Goal: Information Seeking & Learning: Learn about a topic

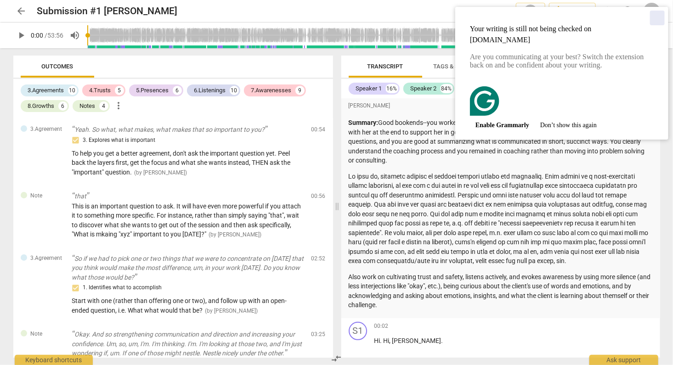
click at [657, 17] on div "Close" at bounding box center [657, 18] width 15 height 15
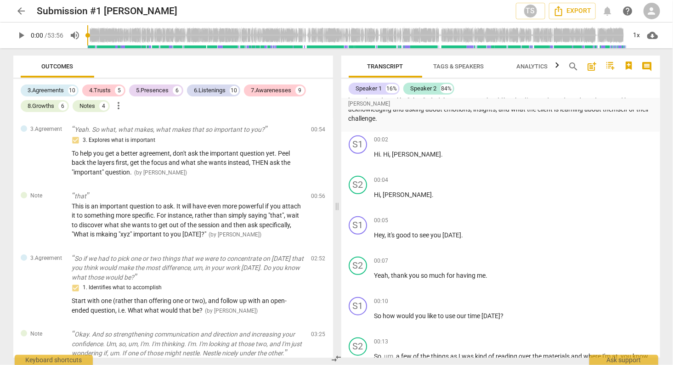
scroll to position [189, 0]
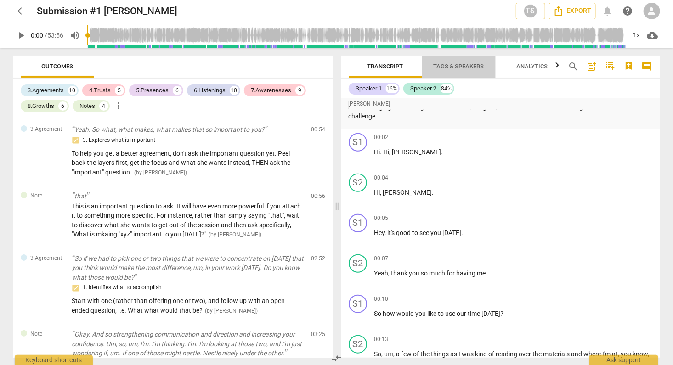
click at [454, 65] on span "Tags & Speakers" at bounding box center [458, 66] width 51 height 7
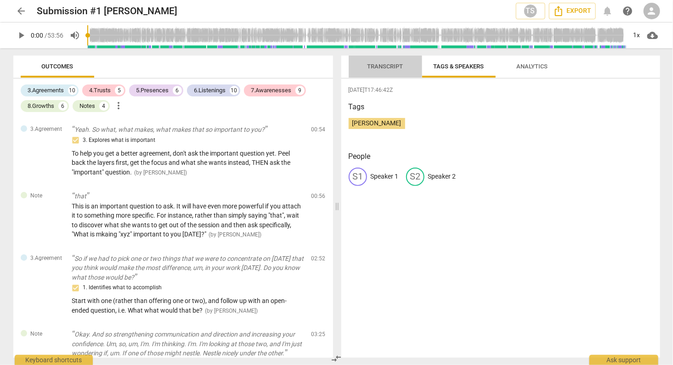
click at [387, 66] on span "Transcript" at bounding box center [385, 66] width 36 height 7
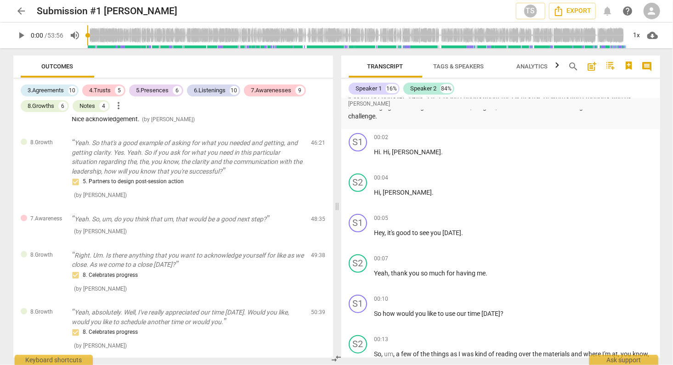
scroll to position [3180, 0]
click at [120, 105] on span "more_vert" at bounding box center [118, 105] width 11 height 11
click at [238, 155] on div at bounding box center [336, 182] width 673 height 365
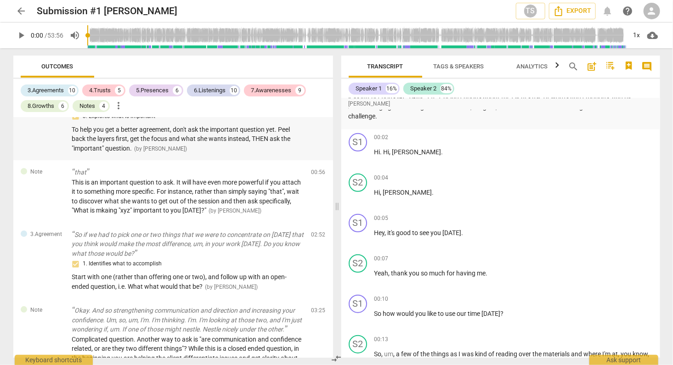
scroll to position [32, 0]
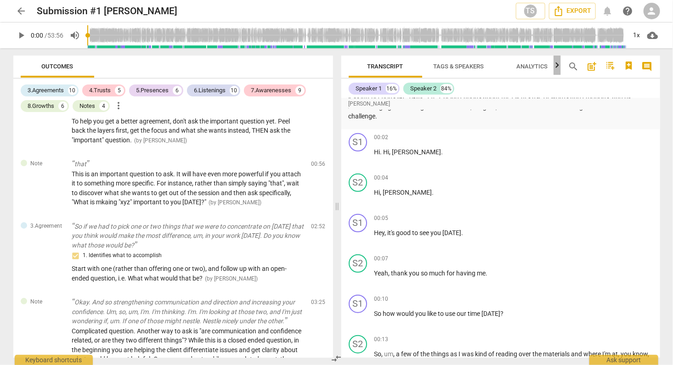
click at [557, 66] on icon "button" at bounding box center [556, 65] width 3 height 6
click at [345, 65] on icon "button" at bounding box center [344, 65] width 3 height 6
click at [592, 66] on span "post_add" at bounding box center [591, 66] width 11 height 11
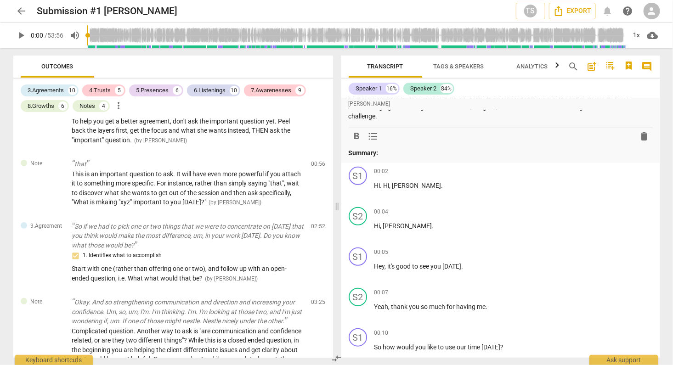
click at [613, 67] on icon "button" at bounding box center [610, 66] width 8 height 8
click at [629, 64] on div at bounding box center [336, 182] width 673 height 365
click at [629, 64] on icon "button" at bounding box center [628, 66] width 6 height 8
click at [316, 67] on div at bounding box center [336, 182] width 673 height 365
click at [21, 35] on span "play_arrow" at bounding box center [21, 35] width 11 height 11
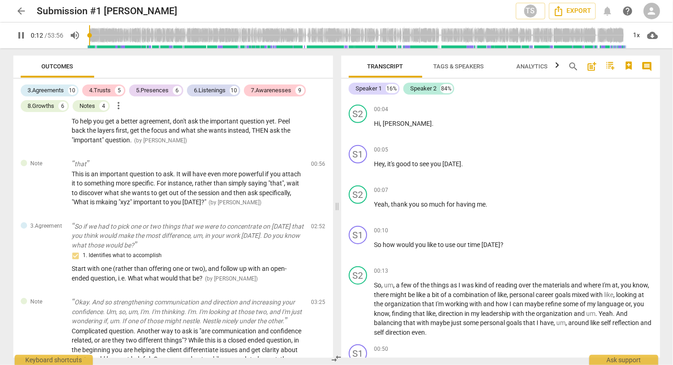
scroll to position [297, 0]
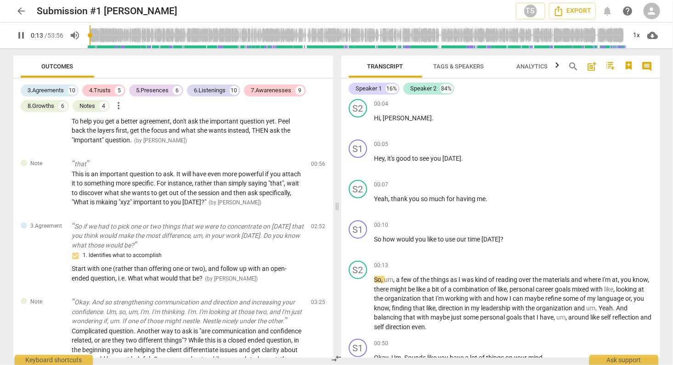
click at [20, 35] on span "pause" at bounding box center [21, 35] width 11 height 11
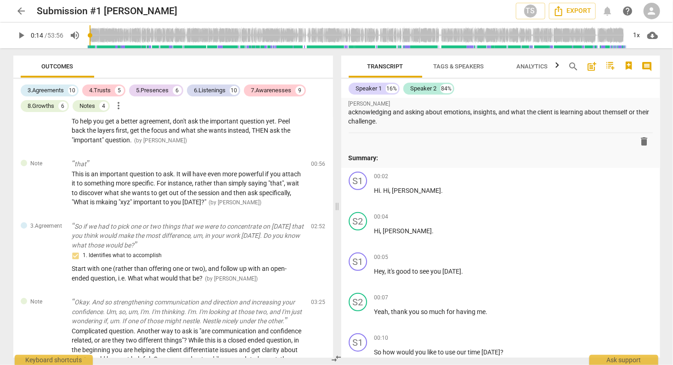
scroll to position [184, 0]
click at [23, 33] on span "play_arrow" at bounding box center [21, 35] width 11 height 11
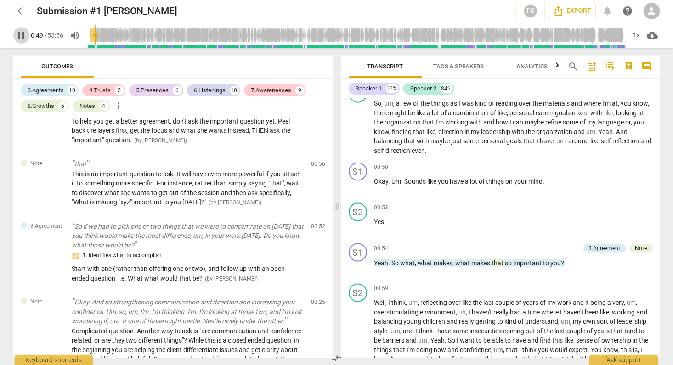
click at [21, 34] on span "pause" at bounding box center [21, 35] width 11 height 11
click at [22, 32] on span "play_arrow" at bounding box center [21, 35] width 11 height 11
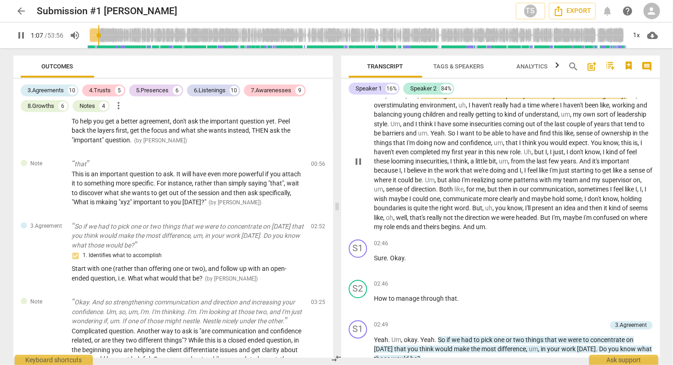
scroll to position [681, 0]
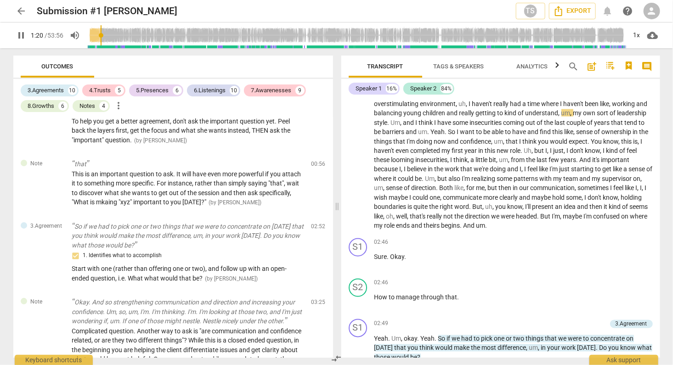
click at [22, 35] on span "pause" at bounding box center [21, 35] width 11 height 11
click at [22, 33] on span "play_arrow" at bounding box center [21, 35] width 11 height 11
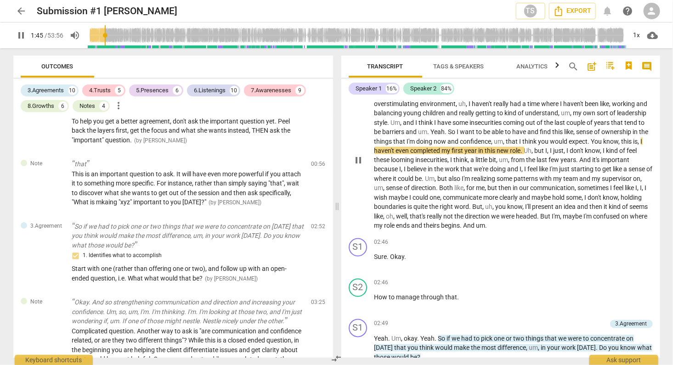
click at [358, 158] on span "pause" at bounding box center [358, 160] width 11 height 11
click at [23, 33] on span "play_arrow" at bounding box center [21, 35] width 11 height 11
click at [23, 34] on span "pause" at bounding box center [21, 35] width 11 height 11
click at [453, 121] on span "some" at bounding box center [461, 122] width 17 height 7
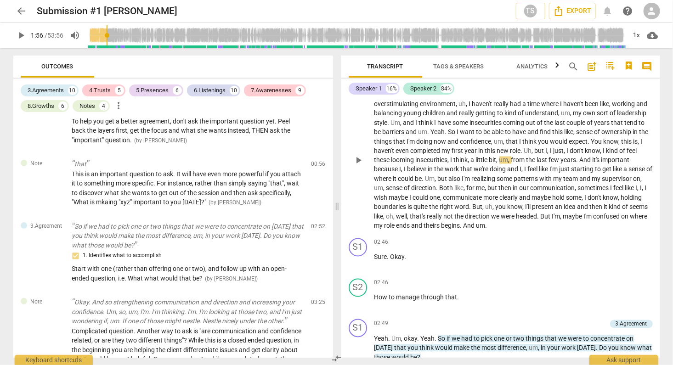
click at [453, 121] on span "some" at bounding box center [461, 122] width 17 height 7
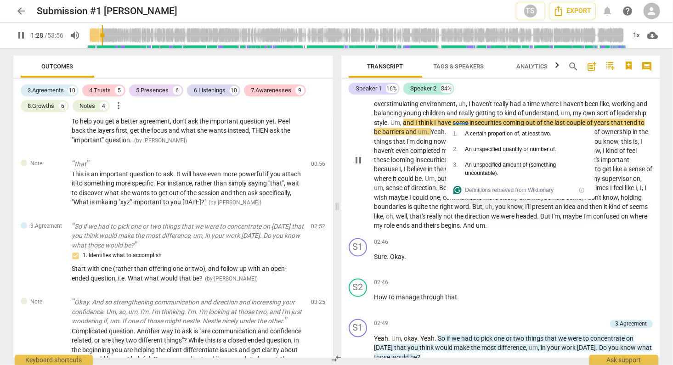
click at [358, 136] on div "play_arrow pause" at bounding box center [362, 161] width 23 height 135
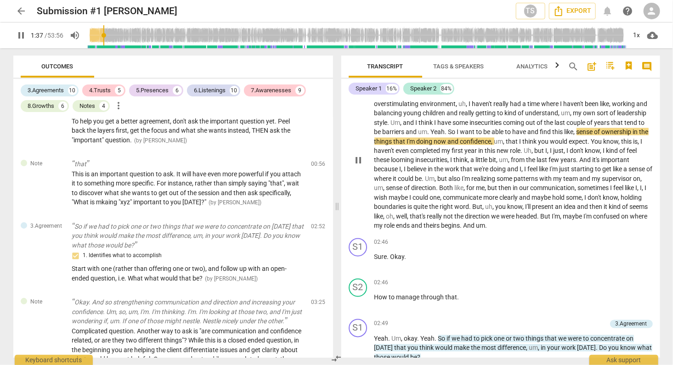
click at [359, 159] on span "pause" at bounding box center [358, 160] width 11 height 11
click at [20, 35] on span "play_arrow" at bounding box center [21, 35] width 11 height 11
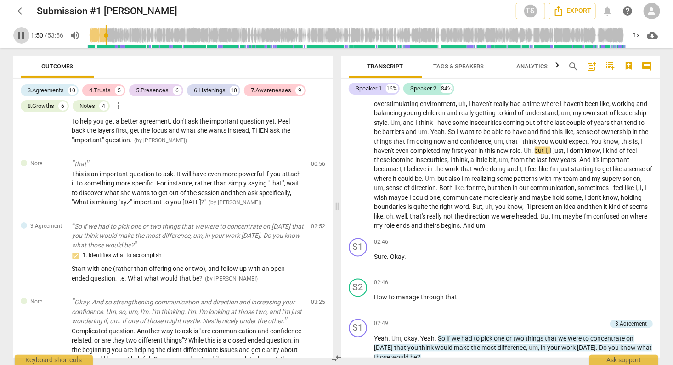
click at [20, 35] on span "pause" at bounding box center [21, 35] width 11 height 11
click at [22, 34] on span "play_arrow" at bounding box center [21, 35] width 11 height 11
click at [22, 34] on span "pause" at bounding box center [21, 35] width 11 height 11
click at [23, 35] on span "play_arrow" at bounding box center [21, 35] width 11 height 11
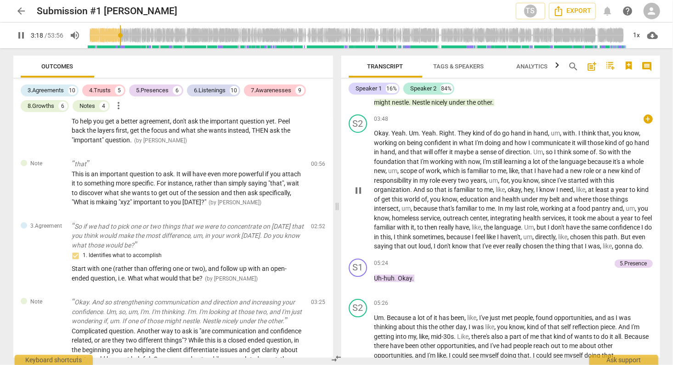
scroll to position [1118, 0]
click at [22, 34] on span "pause" at bounding box center [21, 35] width 11 height 11
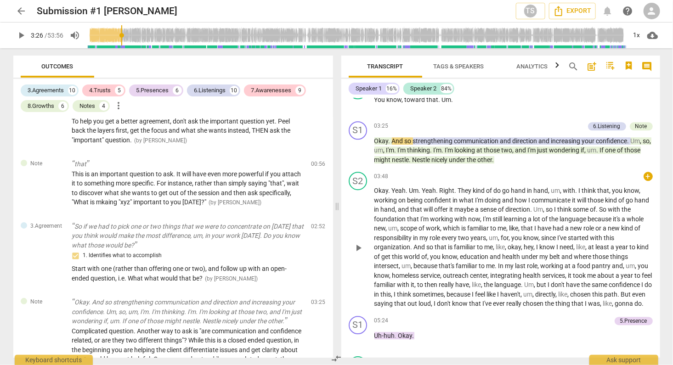
scroll to position [1060, 0]
type input "206"
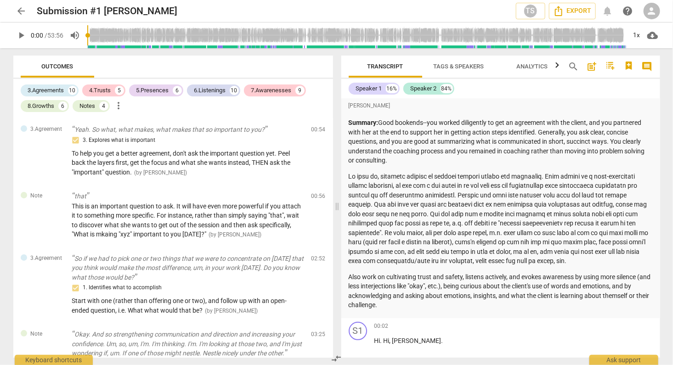
click at [21, 9] on span "arrow_back" at bounding box center [21, 11] width 11 height 11
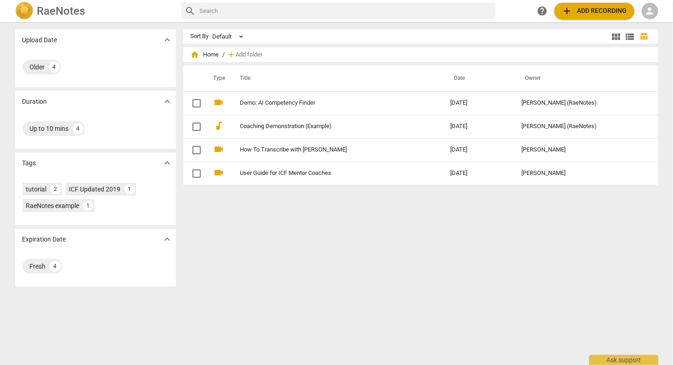
click at [651, 10] on span "person" at bounding box center [649, 11] width 11 height 11
click at [649, 20] on li "Login" at bounding box center [649, 22] width 33 height 22
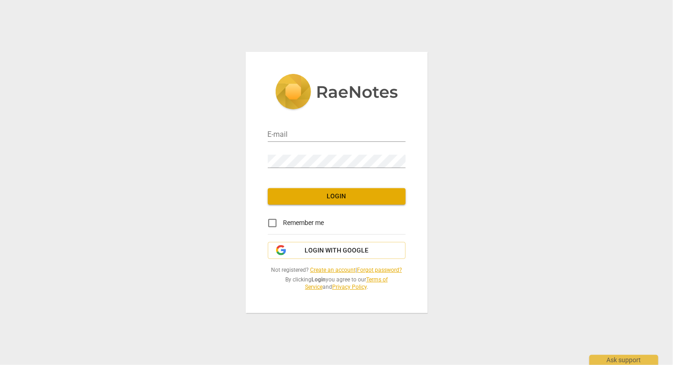
type input "[PERSON_NAME][EMAIL_ADDRESS][PERSON_NAME][DOMAIN_NAME]"
click at [308, 225] on span "Remember me" at bounding box center [303, 223] width 41 height 10
click at [283, 225] on input "Remember me" at bounding box center [272, 223] width 22 height 22
checkbox input "true"
click at [340, 195] on span "Login" at bounding box center [336, 196] width 123 height 9
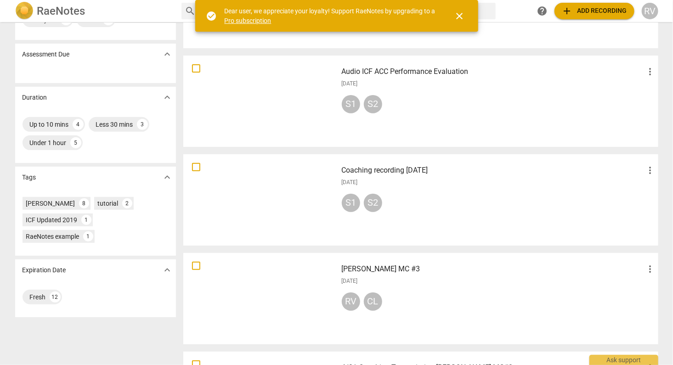
scroll to position [118, 0]
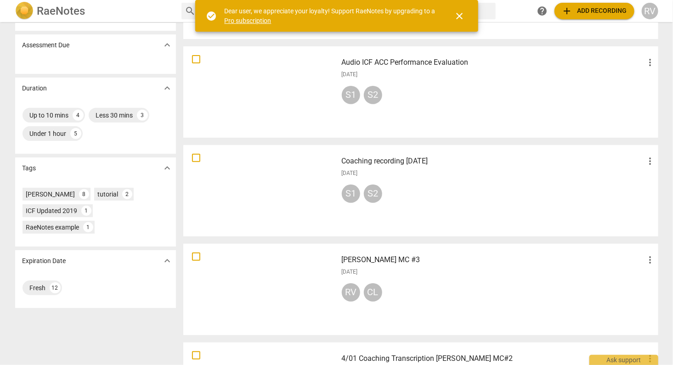
click at [395, 158] on h3 "Coaching recording [DATE]" at bounding box center [493, 161] width 303 height 11
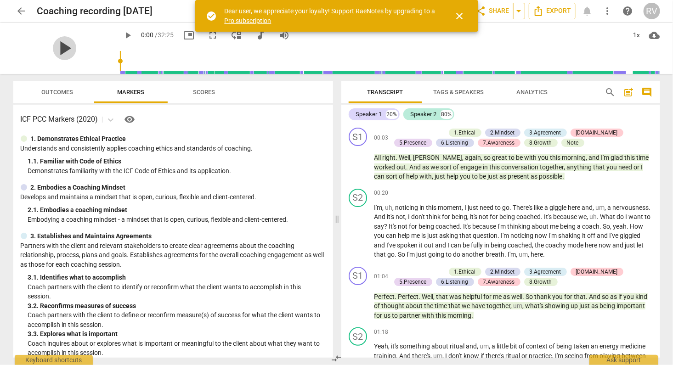
click at [59, 48] on span "play_arrow" at bounding box center [65, 48] width 24 height 24
click at [59, 48] on span "pause" at bounding box center [65, 48] width 24 height 24
type input "5"
click at [64, 92] on span "Outcomes" at bounding box center [57, 92] width 32 height 7
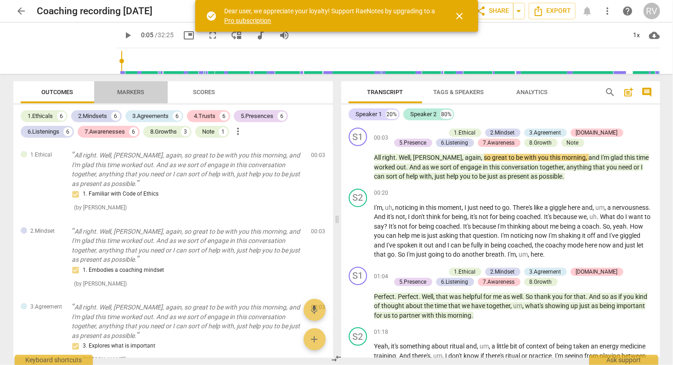
click at [126, 94] on span "Markers" at bounding box center [130, 92] width 27 height 7
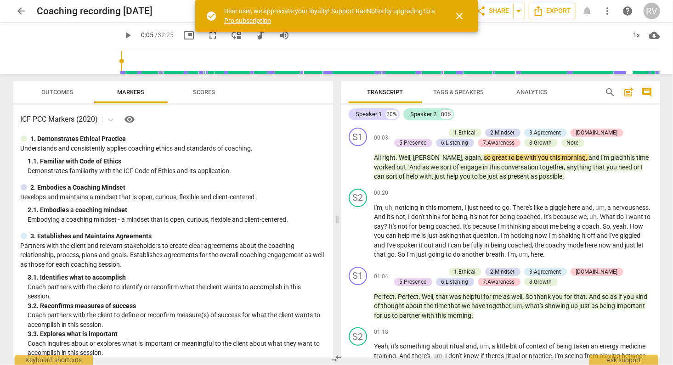
click at [211, 93] on span "Scores" at bounding box center [204, 92] width 22 height 7
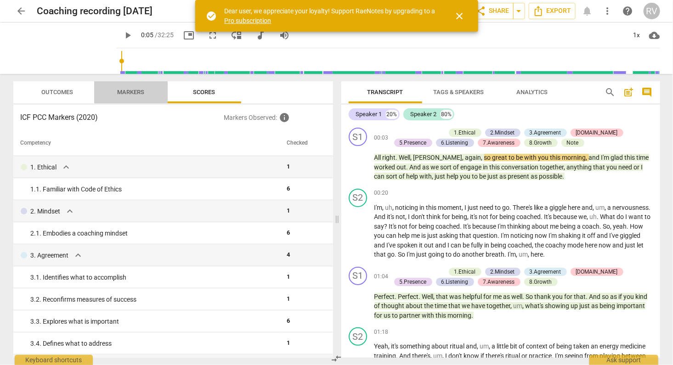
click at [133, 93] on span "Markers" at bounding box center [130, 92] width 27 height 7
